Goal: Complete application form

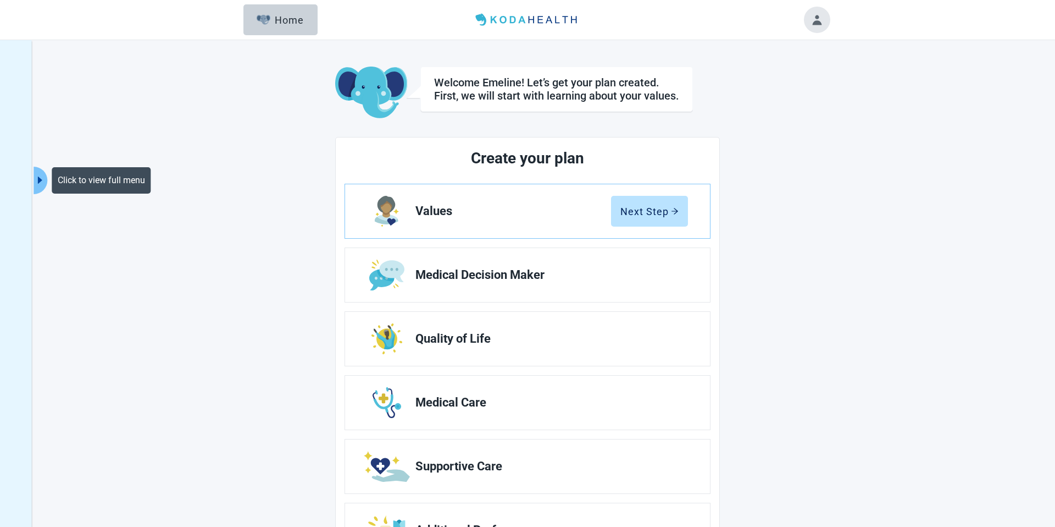
click at [42, 178] on icon "caret-right" at bounding box center [40, 180] width 10 height 10
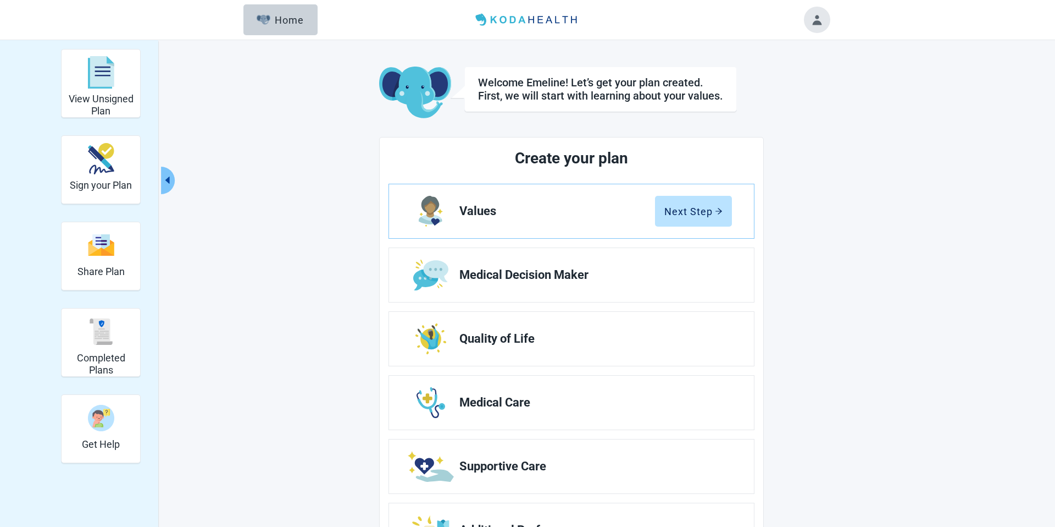
click at [169, 182] on icon "caret-left" at bounding box center [167, 179] width 4 height 7
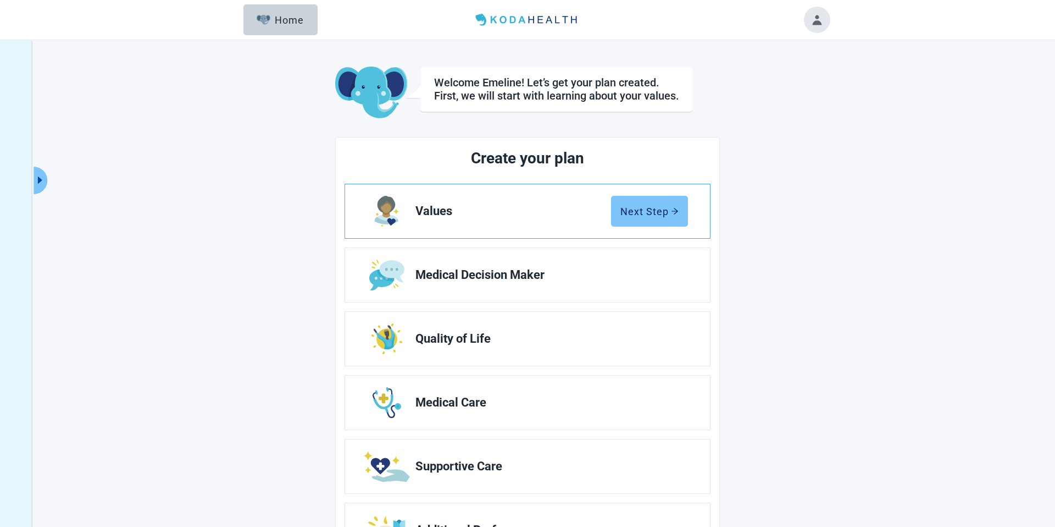
click at [662, 216] on div "Next Step" at bounding box center [650, 211] width 58 height 11
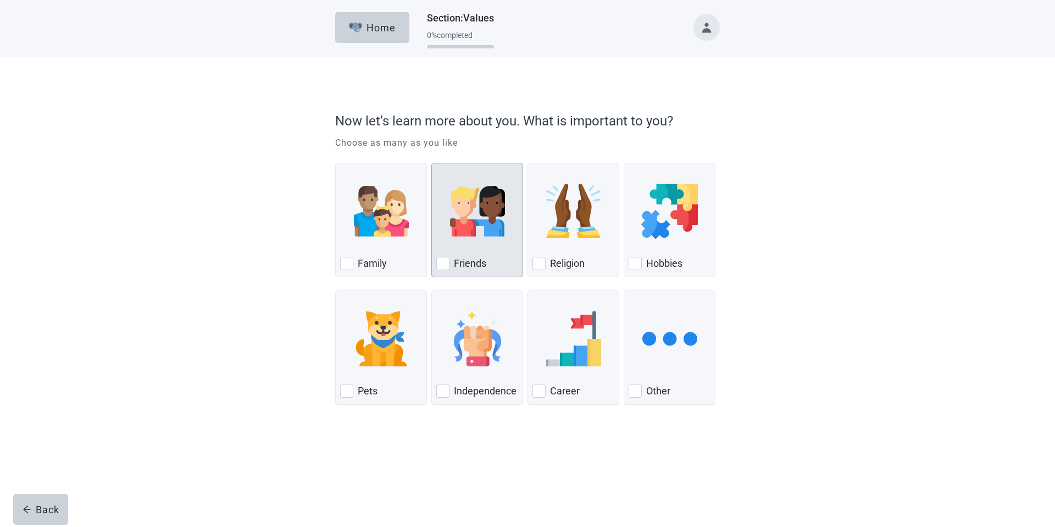
click at [464, 197] on img "Friends, checkbox, not checked" at bounding box center [477, 211] width 55 height 55
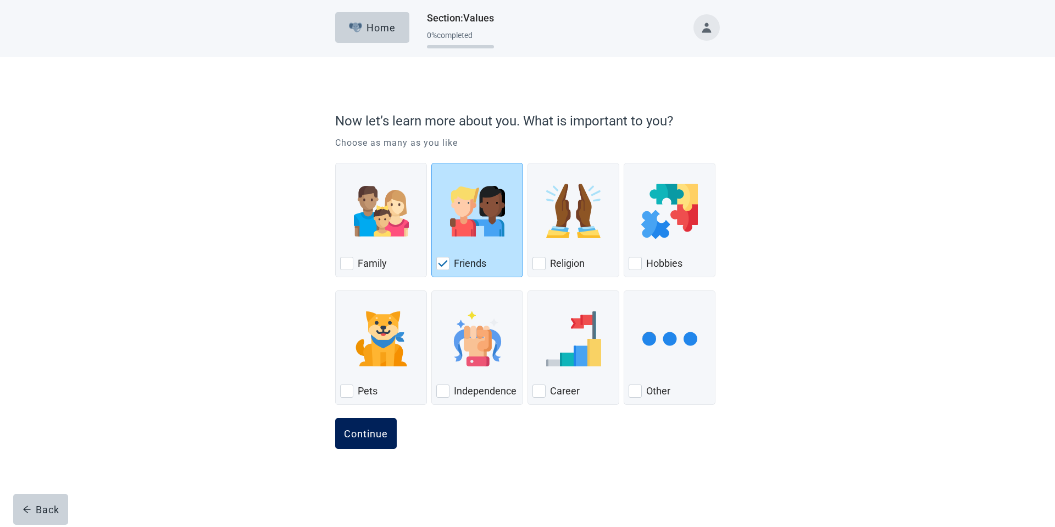
click at [366, 433] on div "Continue" at bounding box center [366, 433] width 44 height 11
